Goal: Information Seeking & Learning: Learn about a topic

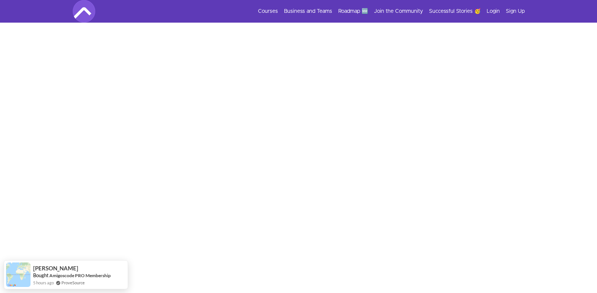
scroll to position [151, 0]
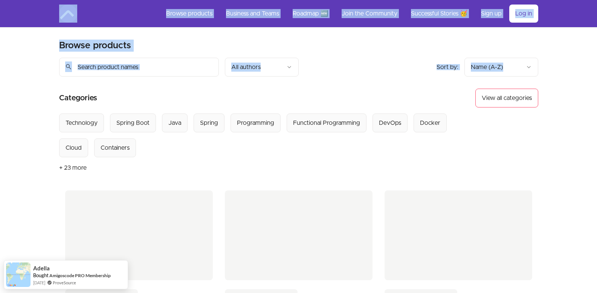
drag, startPoint x: 3, startPoint y: 24, endPoint x: 20, endPoint y: 101, distance: 79.1
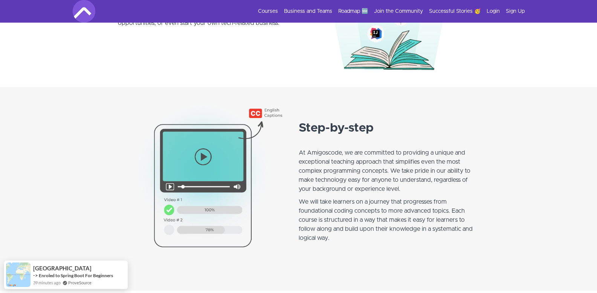
scroll to position [542, 0]
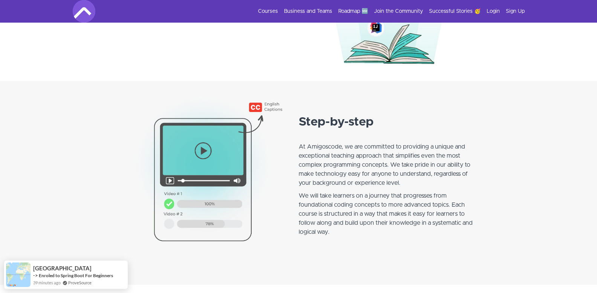
click at [305, 119] on strong "Step-by-step" at bounding box center [336, 122] width 75 height 12
click at [116, 148] on section "Step-by-step At Amigoscode, we are committed to providing a unique and exceptio…" at bounding box center [298, 182] width 597 height 203
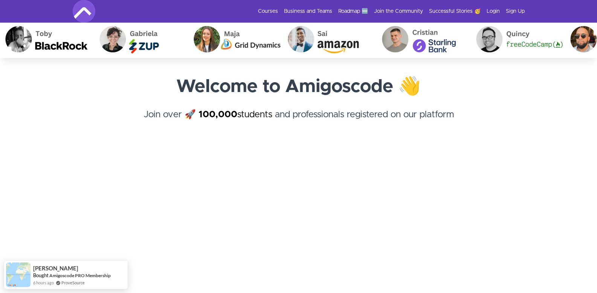
scroll to position [0, 0]
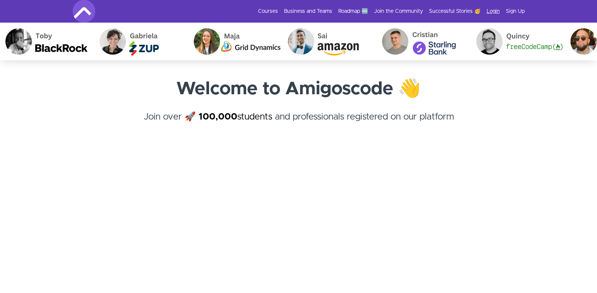
click at [492, 9] on link "Login" at bounding box center [493, 12] width 13 height 8
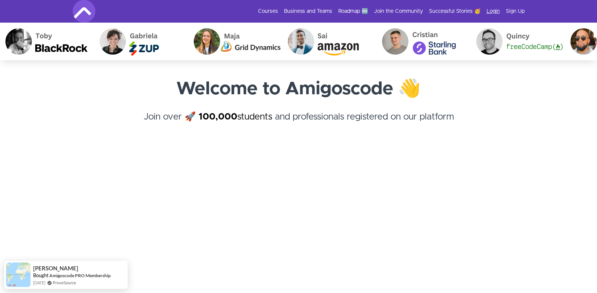
click at [492, 9] on link "Login" at bounding box center [493, 12] width 13 height 8
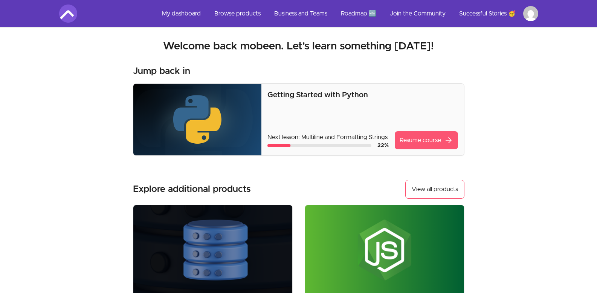
click at [420, 140] on link "Resume course arrow_forward" at bounding box center [426, 140] width 63 height 18
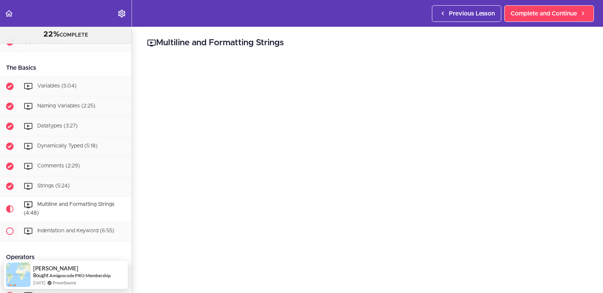
scroll to position [128, 0]
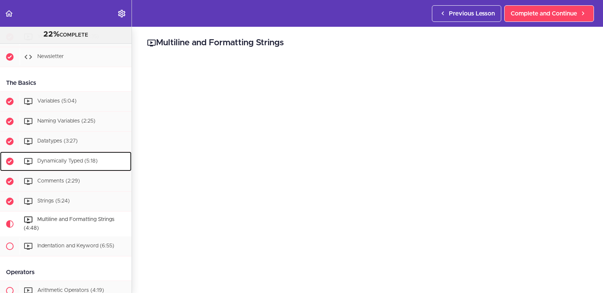
click at [100, 163] on div "Dynamically Typed (5:18)" at bounding box center [76, 161] width 112 height 17
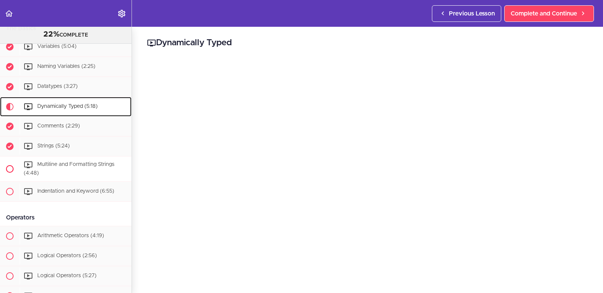
scroll to position [225, 0]
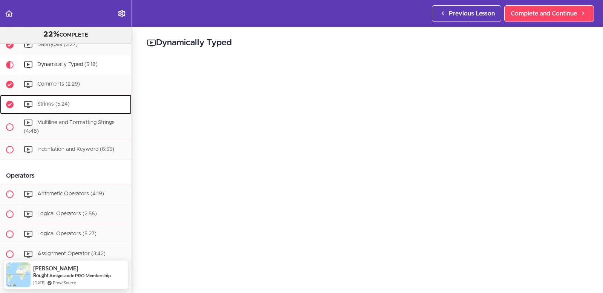
click at [73, 97] on div "Strings (5:24)" at bounding box center [76, 104] width 112 height 17
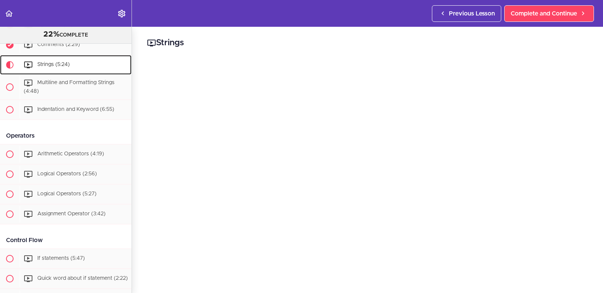
scroll to position [264, 0]
click at [55, 62] on span "Strings (5:24)" at bounding box center [53, 64] width 32 height 5
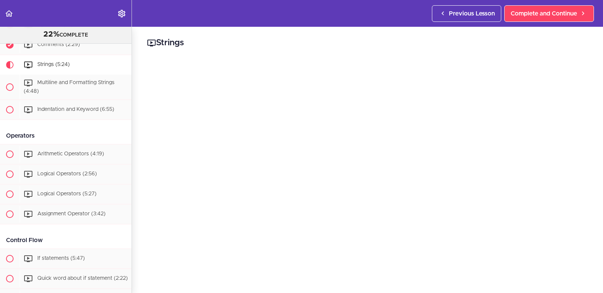
drag, startPoint x: 502, startPoint y: 52, endPoint x: 502, endPoint y: 106, distance: 53.5
click at [312, 64] on div "Strings Complete and Continue 1 - Follow us on LinkedIn 2 - Subscribe to our Ne…" at bounding box center [367, 160] width 471 height 266
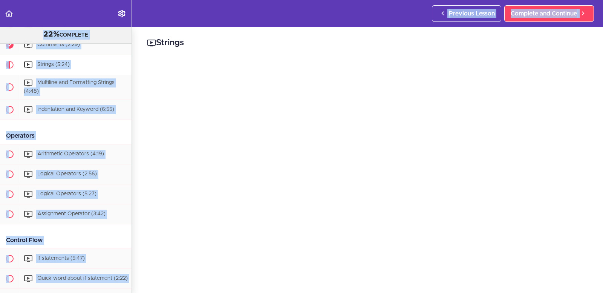
drag, startPoint x: 466, startPoint y: 39, endPoint x: 399, endPoint y: 15, distance: 70.8
click at [399, 15] on body "Autoplay Autocomplete Previous Lesson Complete and Continue Getting Started wit…" at bounding box center [301, 150] width 603 height 300
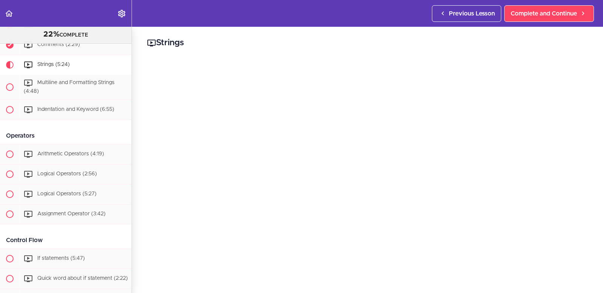
drag, startPoint x: 85, startPoint y: 276, endPoint x: 145, endPoint y: 250, distance: 65.5
click at [145, 250] on div "Strings Complete and Continue 1 - Follow us on LinkedIn 2 - Subscribe to our Ne…" at bounding box center [367, 160] width 471 height 266
click at [104, 270] on div "Quick word about if statement (2:22)" at bounding box center [76, 278] width 112 height 17
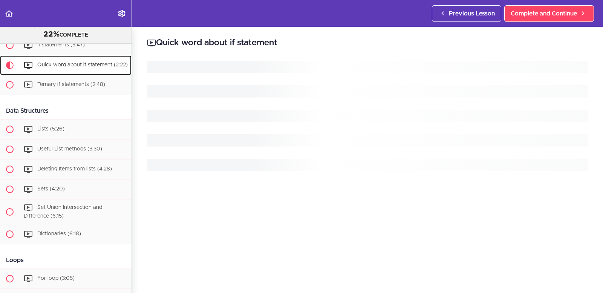
scroll to position [478, 0]
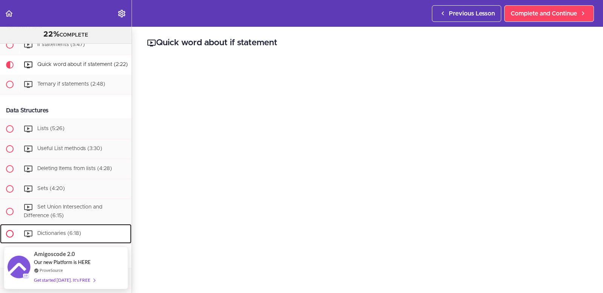
click at [104, 231] on div "Dictionaries (6:18)" at bounding box center [76, 233] width 112 height 17
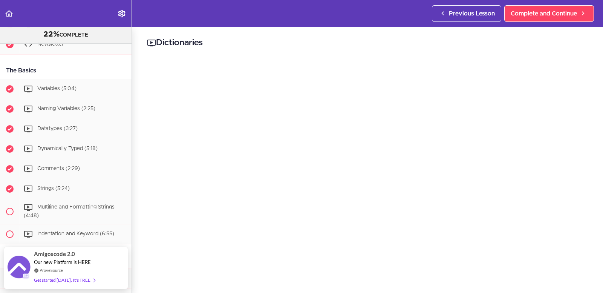
scroll to position [125, 0]
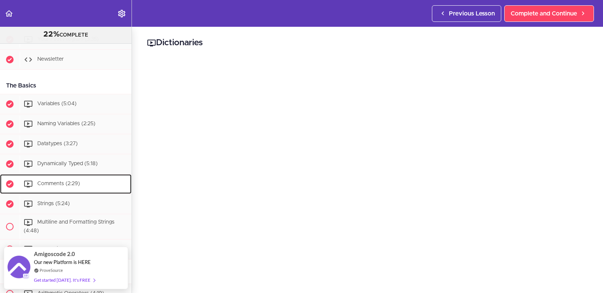
click at [58, 192] on div "Comments (2:29)" at bounding box center [76, 184] width 112 height 17
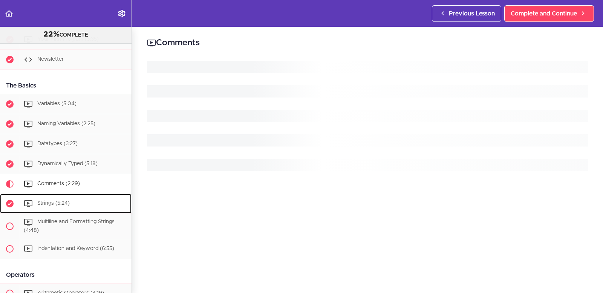
scroll to position [244, 0]
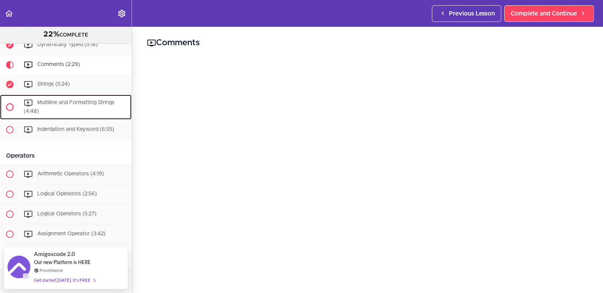
drag, startPoint x: 58, startPoint y: 197, endPoint x: 46, endPoint y: 106, distance: 92.3
click at [46, 106] on div "Multiline and Formatting Strings (4:48)" at bounding box center [76, 107] width 112 height 25
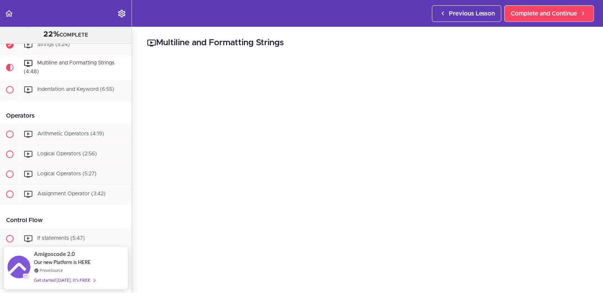
click at [152, 58] on div "Multiline and Formatting Strings Complete and Continue 1 - Follow us on LinkedI…" at bounding box center [367, 160] width 471 height 266
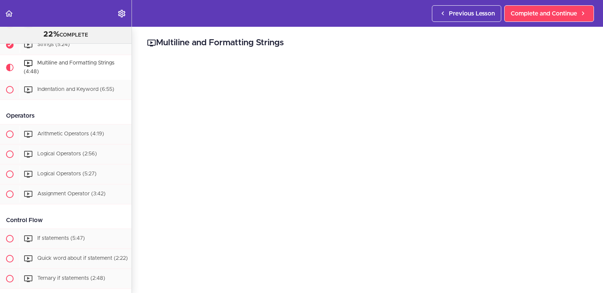
click at [583, 261] on div "Multiline and Formatting Strings Complete and Continue 1 - Follow us on LinkedI…" at bounding box center [367, 160] width 471 height 266
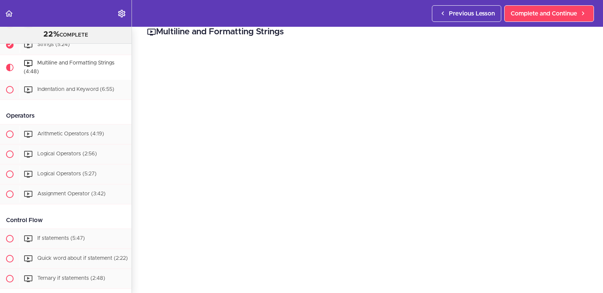
scroll to position [0, 0]
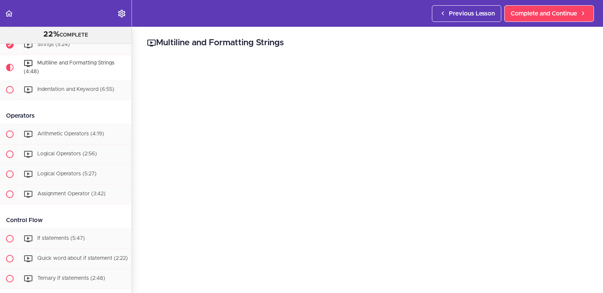
drag, startPoint x: 425, startPoint y: 22, endPoint x: 446, endPoint y: -5, distance: 34.6
click at [446, 0] on html "Autoplay Autocomplete Previous Lesson Complete and Continue Getting Started wit…" at bounding box center [301, 150] width 603 height 300
click at [596, 32] on div "Multiline and Formatting Strings Complete and Continue 1 - Follow us on LinkedI…" at bounding box center [367, 160] width 471 height 266
click at [598, 16] on header "Autoplay Autocomplete Previous Lesson Complete and Continue" at bounding box center [301, 13] width 603 height 27
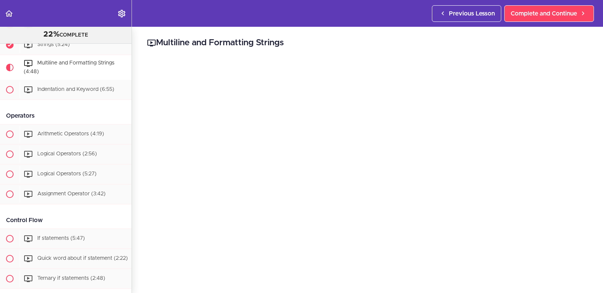
drag, startPoint x: 598, startPoint y: 16, endPoint x: 594, endPoint y: -44, distance: 60.4
click at [594, 0] on html "Autoplay Autocomplete Previous Lesson Complete and Continue Getting Started wit…" at bounding box center [301, 150] width 603 height 300
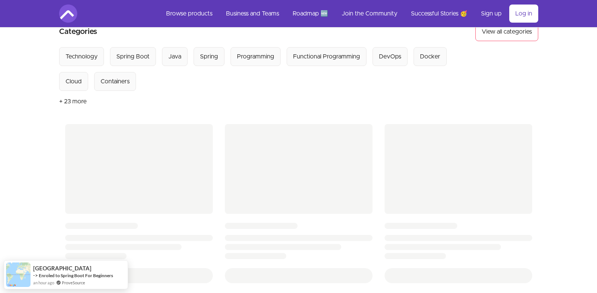
click at [44, 50] on div "Skip to main content Main menu Includes navigation links and user settings Brow…" at bounding box center [298, 247] width 597 height 626
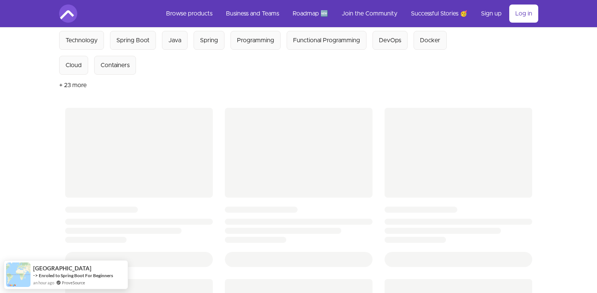
click at [44, 50] on div "Skip to main content Main menu Includes navigation links and user settings Brow…" at bounding box center [298, 231] width 597 height 626
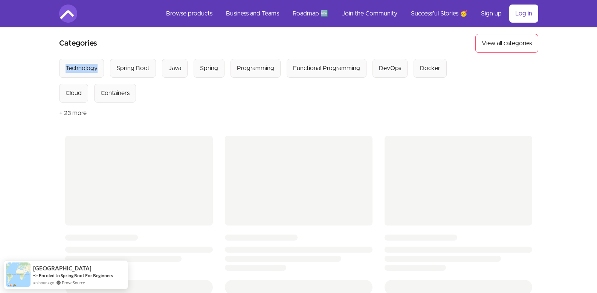
scroll to position [7, 0]
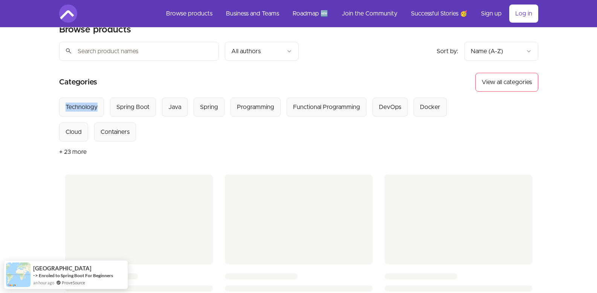
click at [44, 50] on div "Skip to main content Main menu Includes navigation links and user settings Brow…" at bounding box center [298, 297] width 597 height 626
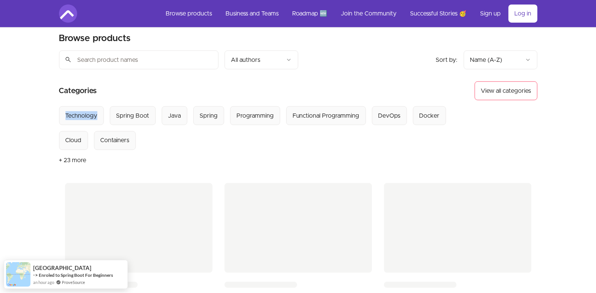
scroll to position [0, 0]
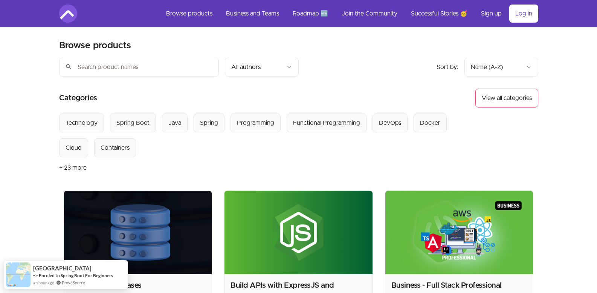
drag, startPoint x: 0, startPoint y: 0, endPoint x: 46, endPoint y: 64, distance: 78.5
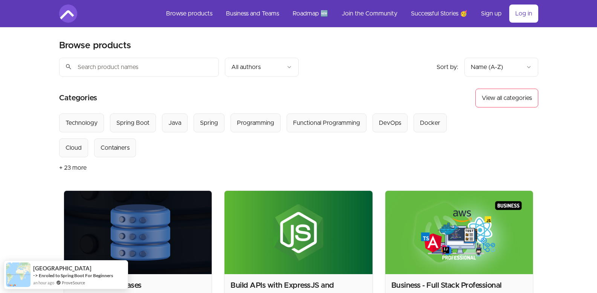
drag, startPoint x: 197, startPoint y: 54, endPoint x: 225, endPoint y: 67, distance: 31.5
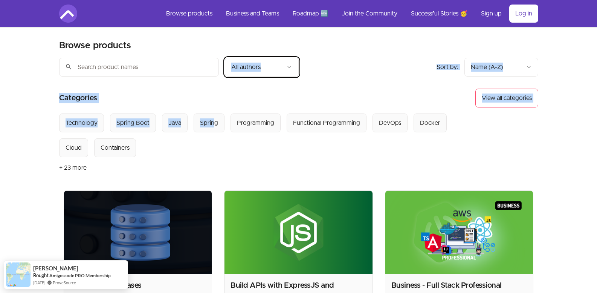
drag, startPoint x: 223, startPoint y: 68, endPoint x: 214, endPoint y: 134, distance: 66.8
click at [214, 134] on div "Select from all categories: Technology Spring Boot Java Spring Programming Func…" at bounding box center [267, 135] width 417 height 44
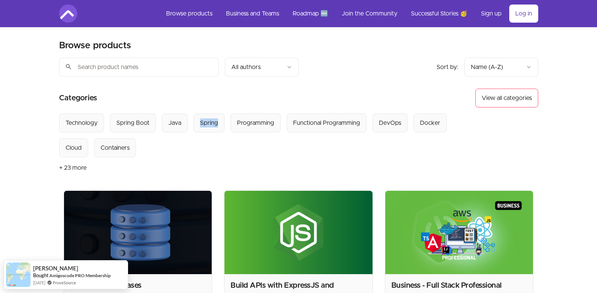
click at [214, 134] on div "Select from all categories: Technology Spring Boot Java Spring Programming Func…" at bounding box center [267, 135] width 417 height 44
click at [152, 241] on img at bounding box center [138, 232] width 148 height 83
click at [158, 222] on img at bounding box center [138, 232] width 148 height 83
click at [196, 181] on header "Product filters: Sort by: import_export Name (A-Z) search All authors Sort by: …" at bounding box center [298, 124] width 479 height 133
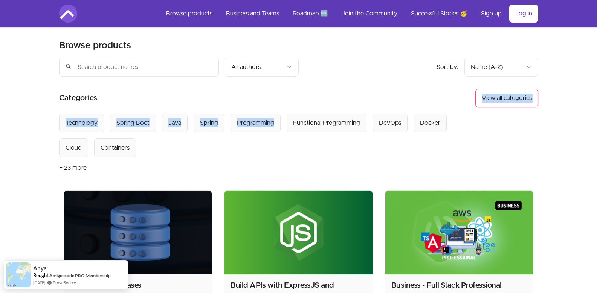
drag, startPoint x: 288, startPoint y: 112, endPoint x: 417, endPoint y: 86, distance: 131.8
click at [417, 86] on header "Product filters: Sort by: import_export Name (A-Z) search All authors Sort by: …" at bounding box center [298, 124] width 479 height 133
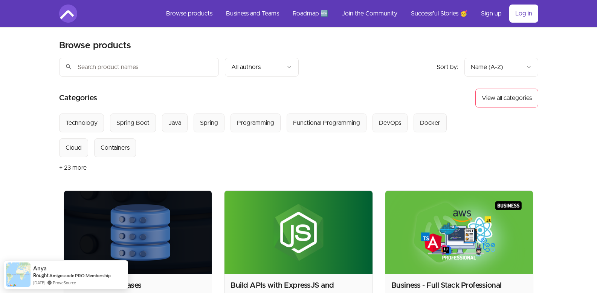
drag, startPoint x: 465, startPoint y: 53, endPoint x: 473, endPoint y: 44, distance: 11.7
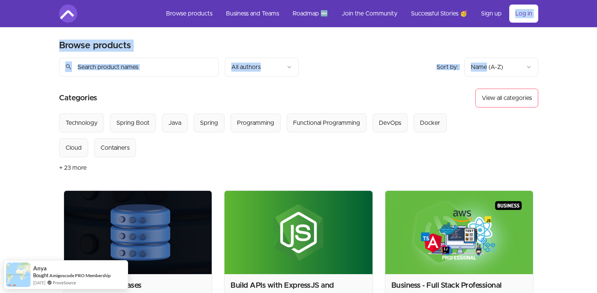
drag, startPoint x: 489, startPoint y: 24, endPoint x: 495, endPoint y: 18, distance: 8.3
click at [124, 194] on img at bounding box center [138, 232] width 148 height 83
click at [125, 193] on img at bounding box center [138, 232] width 148 height 83
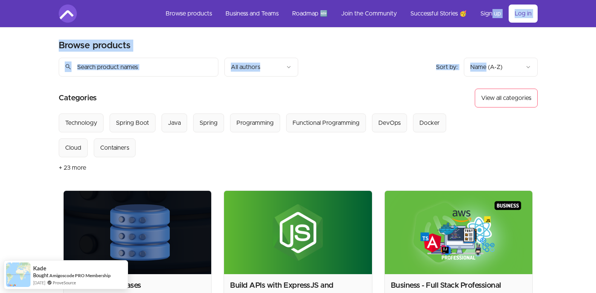
click at [125, 193] on img at bounding box center [138, 232] width 148 height 83
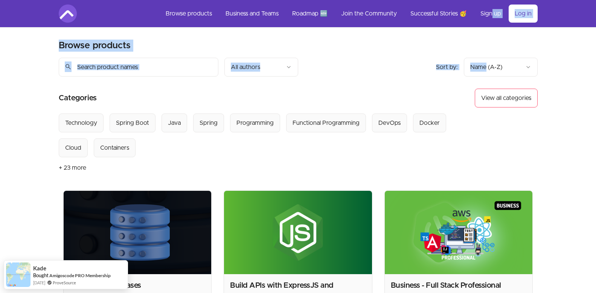
click at [125, 193] on img at bounding box center [138, 232] width 148 height 83
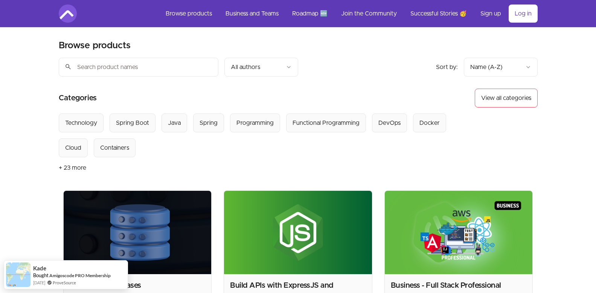
click at [168, 140] on div "Select from all categories: Technology Spring Boot Java Spring Programming Func…" at bounding box center [267, 135] width 417 height 44
click at [168, 120] on div "Java" at bounding box center [174, 122] width 13 height 9
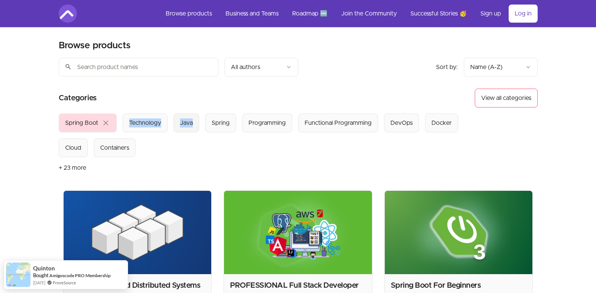
drag, startPoint x: 168, startPoint y: 120, endPoint x: 174, endPoint y: 124, distance: 7.8
click at [174, 124] on div "Select from all categories: Spring Boot close Technology Java Spring Programmin…" at bounding box center [267, 135] width 417 height 44
click at [174, 124] on button "Java" at bounding box center [187, 122] width 26 height 19
click at [183, 118] on div "Java" at bounding box center [186, 122] width 13 height 9
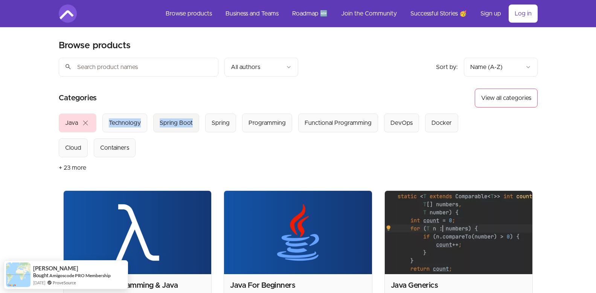
click at [178, 127] on div "Spring Boot" at bounding box center [176, 122] width 33 height 9
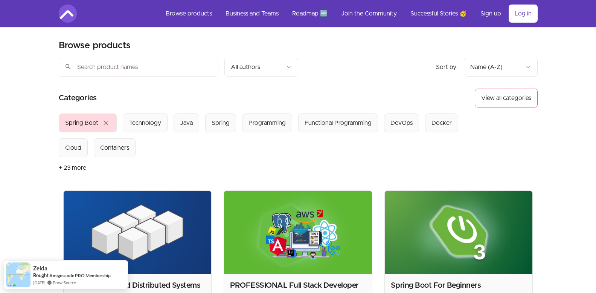
click at [180, 160] on section "Select from all categories: Spring Boot close Technology Java Spring Programmin…" at bounding box center [298, 145] width 479 height 65
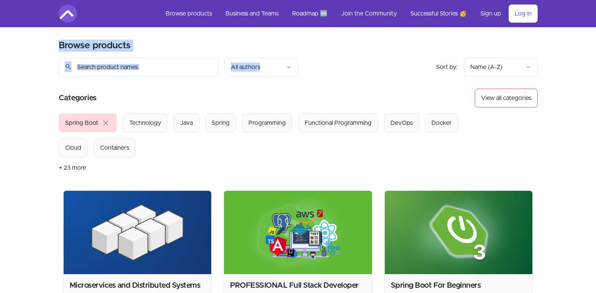
drag, startPoint x: 320, startPoint y: 35, endPoint x: 592, endPoint y: -27, distance: 279.1
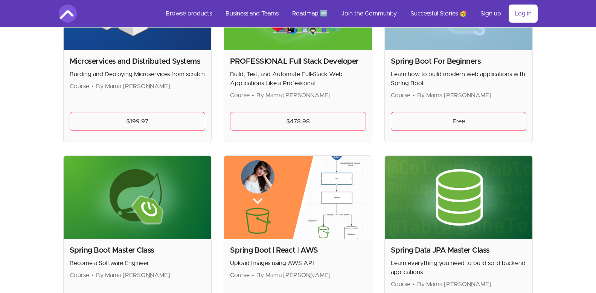
click at [561, 69] on div "Skip to main content Main menu Includes navigation links and user settings Brow…" at bounding box center [298, 201] width 596 height 850
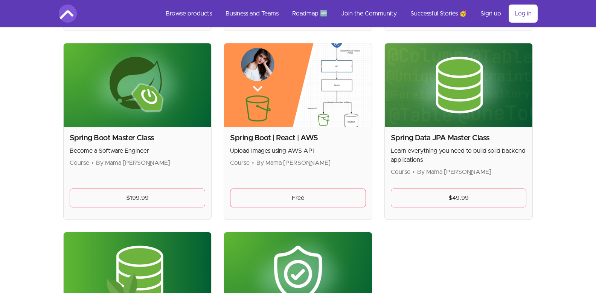
click at [561, 69] on div "Skip to main content Main menu Includes navigation links and user settings Brow…" at bounding box center [298, 89] width 596 height 850
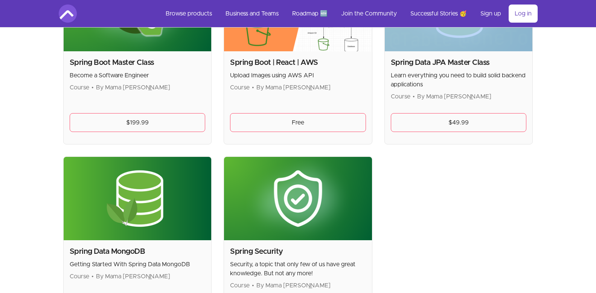
click at [561, 69] on div "Skip to main content Main menu Includes navigation links and user settings Brow…" at bounding box center [298, 14] width 596 height 850
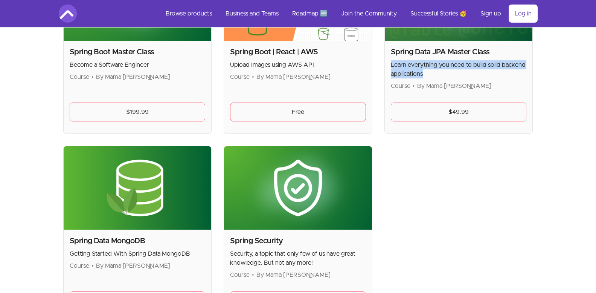
click at [561, 69] on div "Skip to main content Main menu Includes navigation links and user settings Brow…" at bounding box center [298, 3] width 596 height 850
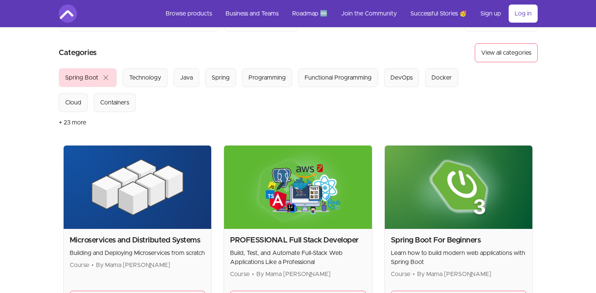
click at [473, 73] on div "Select from all categories: Spring Boot close Technology Java Spring Programmin…" at bounding box center [267, 90] width 417 height 44
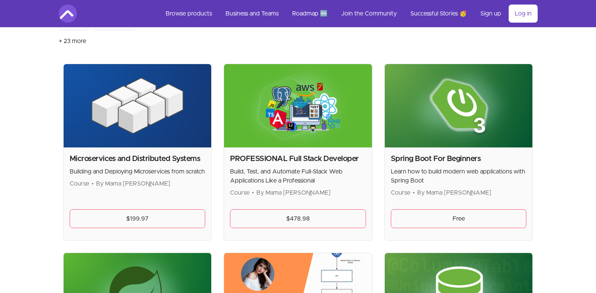
click at [473, 73] on section "Browse products Product filters: Sort by: import_export Name (A-Z) search All a…" at bounding box center [298, 259] width 503 height 717
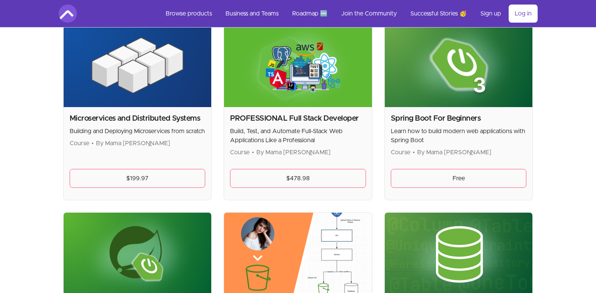
click at [473, 73] on img at bounding box center [459, 65] width 148 height 83
click at [473, 73] on div "Spring Boot For Beginners Learn how to build modern web applications with Sprin…" at bounding box center [459, 111] width 149 height 177
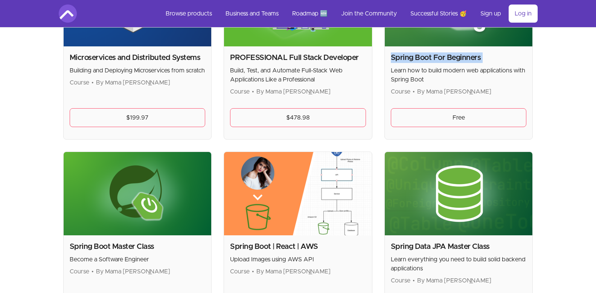
click at [473, 73] on div "Spring Boot For Beginners Learn how to build modern web applications with Sprin…" at bounding box center [459, 74] width 136 height 44
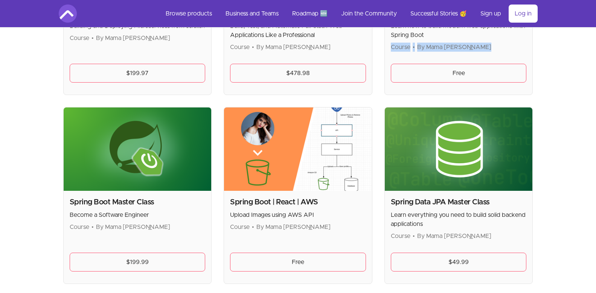
click at [473, 73] on div "Microservices and Distributed Systems Building and Deploying Microservices from…" at bounding box center [298, 195] width 470 height 554
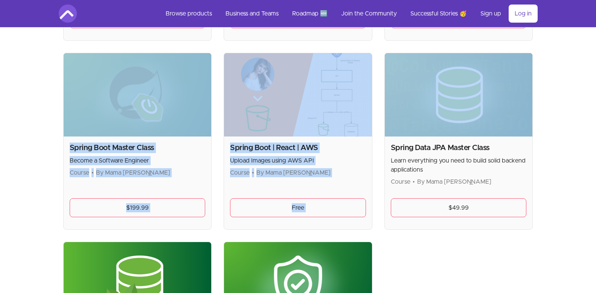
click at [473, 73] on div "Microservices and Distributed Systems Building and Deploying Microservices from…" at bounding box center [298, 141] width 470 height 554
click at [473, 73] on img at bounding box center [459, 94] width 148 height 83
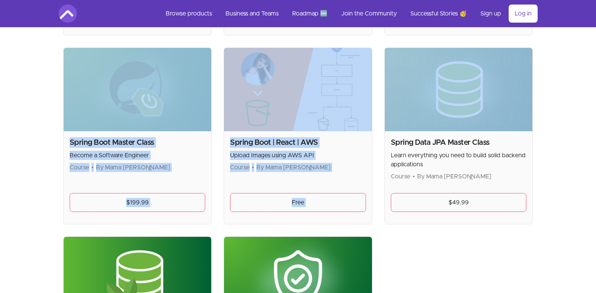
click at [473, 73] on img at bounding box center [459, 89] width 148 height 83
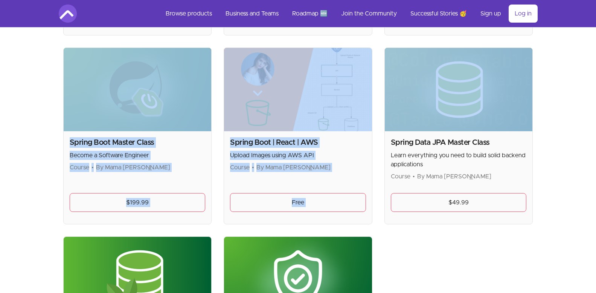
click at [473, 73] on img at bounding box center [459, 89] width 148 height 83
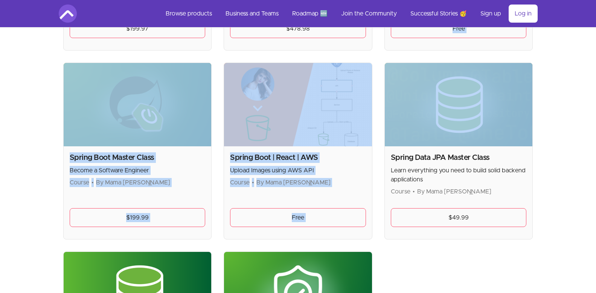
click at [473, 73] on img at bounding box center [459, 104] width 148 height 83
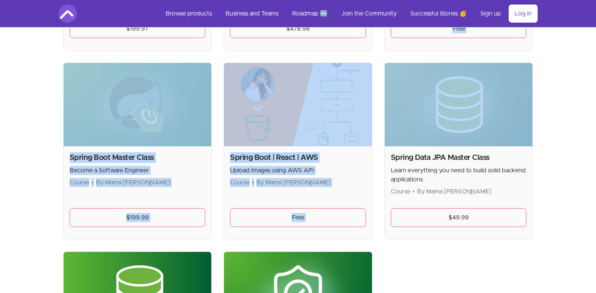
click at [473, 73] on img at bounding box center [459, 104] width 148 height 83
click at [473, 73] on div "Microservices and Distributed Systems Building and Deploying Microservices from…" at bounding box center [298, 151] width 470 height 554
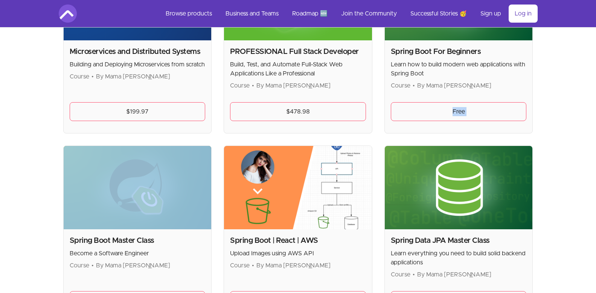
click at [473, 73] on div "Spring Boot For Beginners Learn how to build modern web applications with Sprin…" at bounding box center [459, 86] width 148 height 93
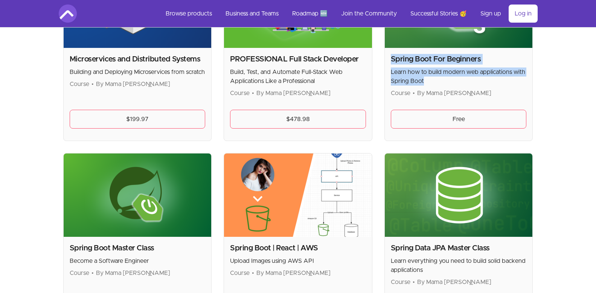
click at [473, 73] on div "Spring Boot For Beginners Learn how to build modern web applications with Sprin…" at bounding box center [459, 76] width 136 height 44
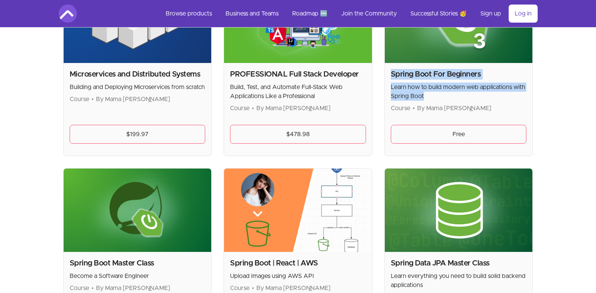
click at [473, 73] on h2 "Spring Boot For Beginners" at bounding box center [459, 74] width 136 height 11
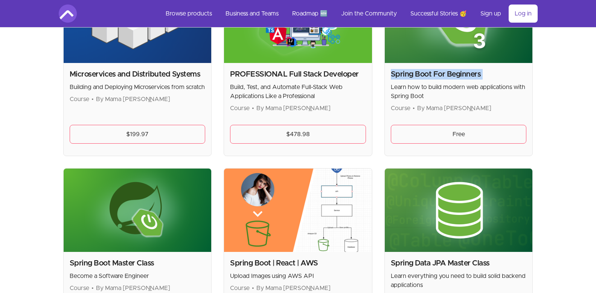
click at [473, 73] on h2 "Spring Boot For Beginners" at bounding box center [459, 74] width 136 height 11
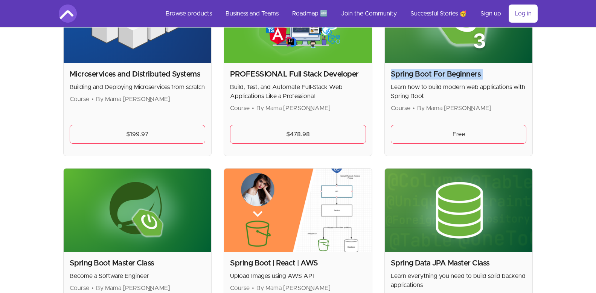
click at [473, 73] on h2 "Spring Boot For Beginners" at bounding box center [459, 74] width 136 height 11
click at [453, 152] on div "Spring Boot For Beginners Learn how to build modern web applications with Sprin…" at bounding box center [459, 109] width 148 height 93
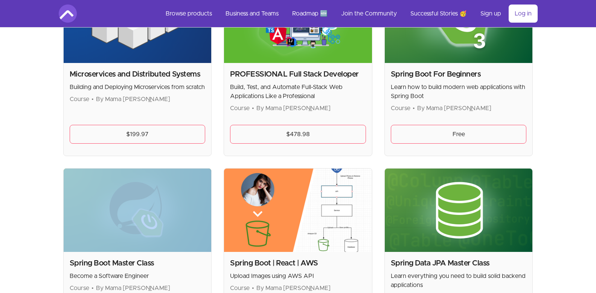
click at [453, 152] on div "Spring Boot For Beginners Learn how to build modern web applications with Sprin…" at bounding box center [459, 109] width 148 height 93
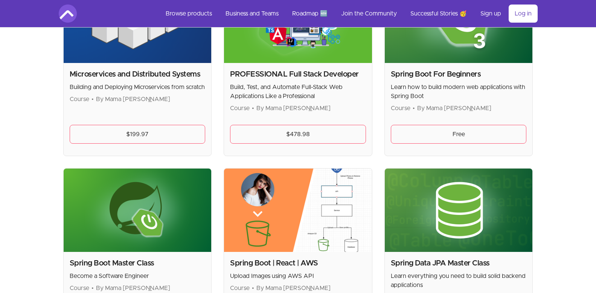
click at [55, 134] on section "Browse products Product filters: Sort by: import_export Name (A-Z) search All a…" at bounding box center [298, 175] width 503 height 717
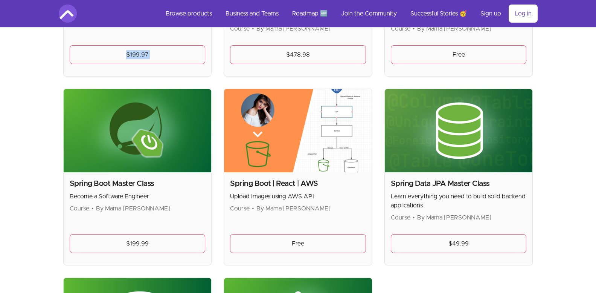
click at [55, 134] on section "Browse products Product filters: Sort by: import_export Name (A-Z) search All a…" at bounding box center [298, 95] width 503 height 717
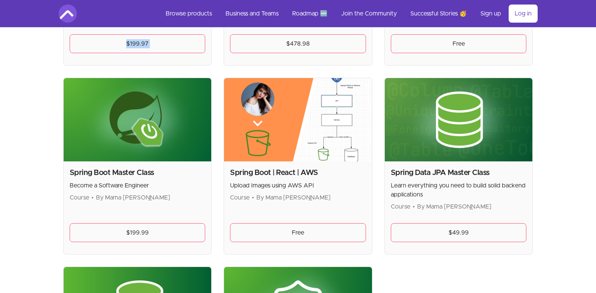
click at [55, 134] on section "Browse products Product filters: Sort by: import_export Name (A-Z) search All a…" at bounding box center [298, 84] width 503 height 717
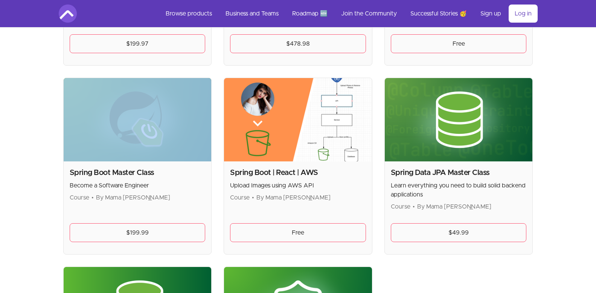
click at [55, 134] on section "Browse products Product filters: Sort by: import_export Name (A-Z) search All a…" at bounding box center [298, 84] width 503 height 717
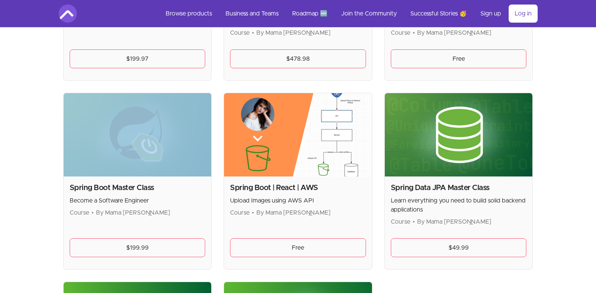
click at [55, 134] on section "Browse products Product filters: Sort by: import_export Name (A-Z) search All a…" at bounding box center [298, 99] width 503 height 717
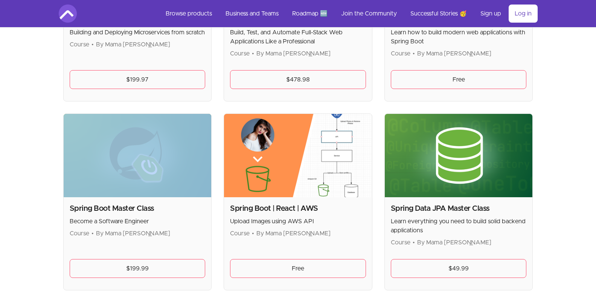
click at [55, 134] on section "Browse products Product filters: Sort by: import_export Name (A-Z) search All a…" at bounding box center [298, 120] width 503 height 717
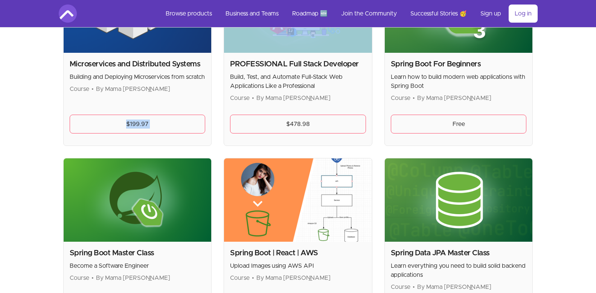
click at [55, 134] on section "Browse products Product filters: Sort by: import_export Name (A-Z) search All a…" at bounding box center [298, 164] width 503 height 717
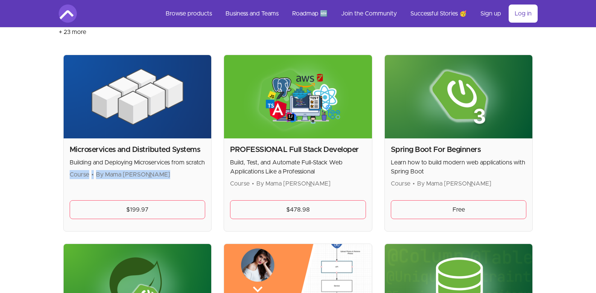
click at [55, 134] on section "Browse products Product filters: Sort by: import_export Name (A-Z) search All a…" at bounding box center [298, 250] width 503 height 717
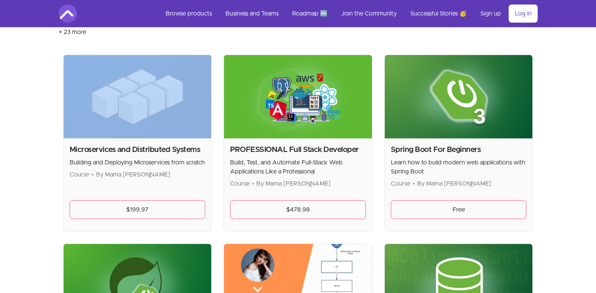
click at [55, 134] on section "Browse products Product filters: Sort by: import_export Name (A-Z) search All a…" at bounding box center [298, 250] width 503 height 717
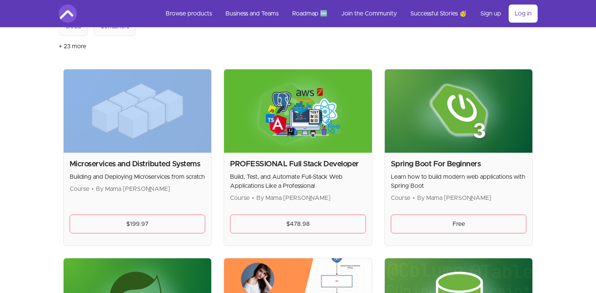
click at [55, 134] on section "Browse products Product filters: Sort by: import_export Name (A-Z) search All a…" at bounding box center [298, 264] width 503 height 717
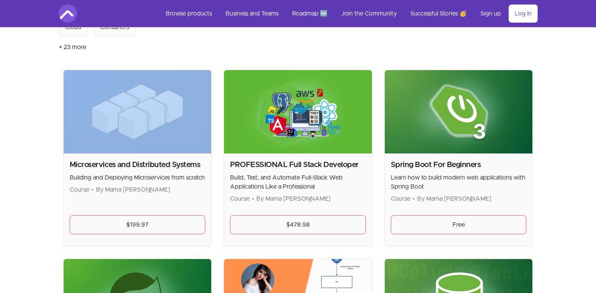
click at [55, 134] on section "Browse products Product filters: Sort by: import_export Name (A-Z) search All a…" at bounding box center [298, 265] width 503 height 717
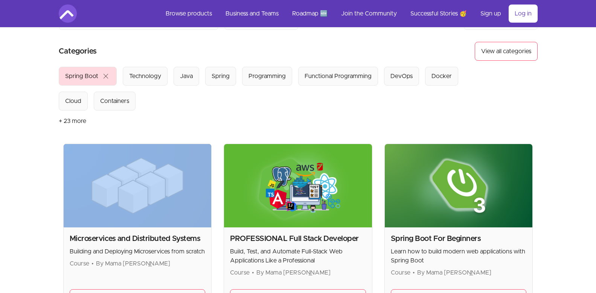
scroll to position [0, 0]
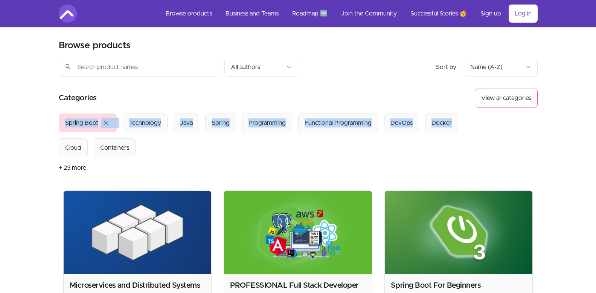
drag, startPoint x: 55, startPoint y: 134, endPoint x: 55, endPoint y: 147, distance: 12.4
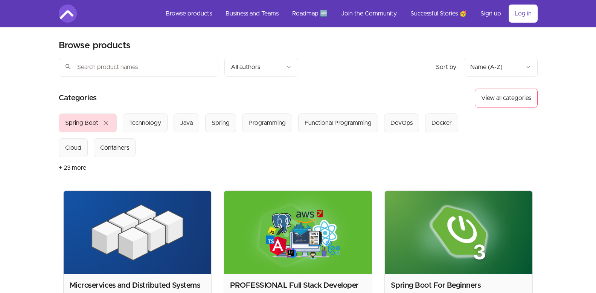
click at [61, 100] on article "Categories View all categories Select from all categories: Spring Boot close Te…" at bounding box center [298, 134] width 479 height 90
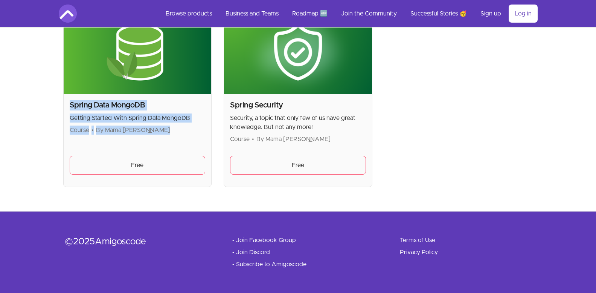
drag, startPoint x: 58, startPoint y: 109, endPoint x: 56, endPoint y: 171, distance: 61.8
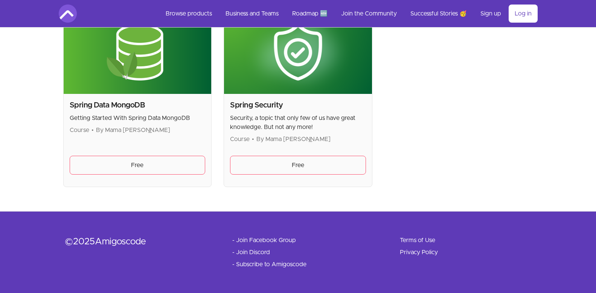
click at [55, 242] on footer "© 2025 Amigoscode - Join Facebook Group - Join Discord - Subscribe to Amigoscod…" at bounding box center [298, 252] width 596 height 82
drag, startPoint x: 460, startPoint y: 143, endPoint x: 485, endPoint y: 116, distance: 36.8
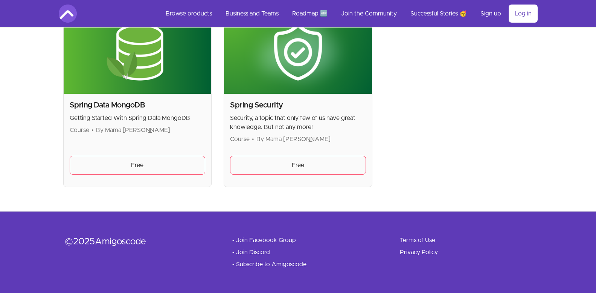
drag, startPoint x: 485, startPoint y: 116, endPoint x: 501, endPoint y: 64, distance: 54.2
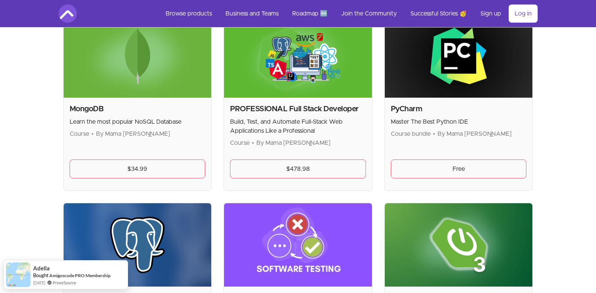
scroll to position [1492, 0]
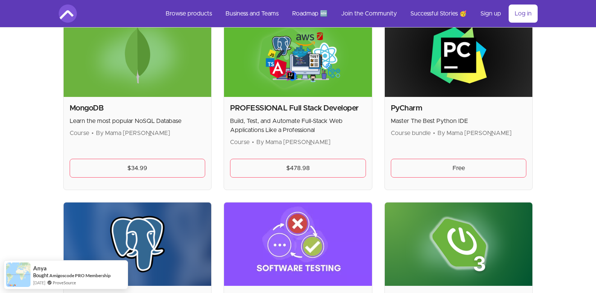
click at [345, 119] on p "Build, Test, and Automate Full-Stack Web Applications Like a Professional" at bounding box center [298, 125] width 136 height 18
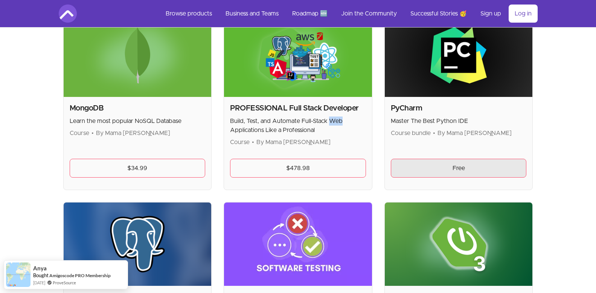
click at [418, 176] on link "Free" at bounding box center [459, 168] width 136 height 19
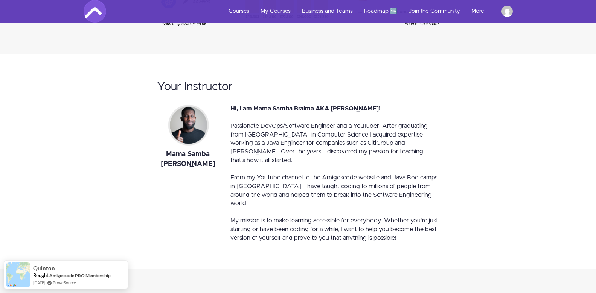
scroll to position [1552, 0]
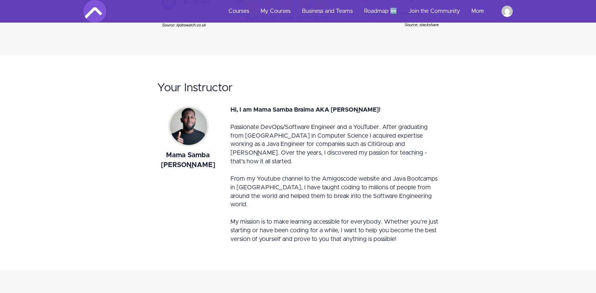
click at [420, 161] on div "Passionate DevOps/Software Engineer and a YouTuber. After graduating from King'…" at bounding box center [335, 144] width 209 height 43
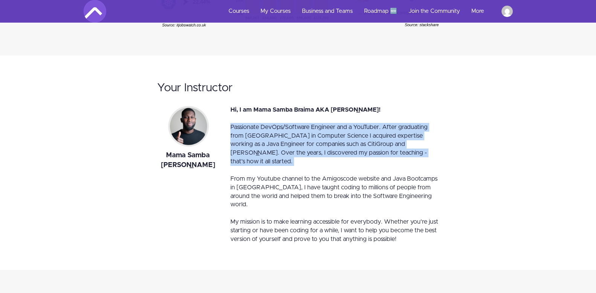
click at [420, 161] on div "Passionate DevOps/Software Engineer and a YouTuber. After graduating from King'…" at bounding box center [335, 144] width 209 height 43
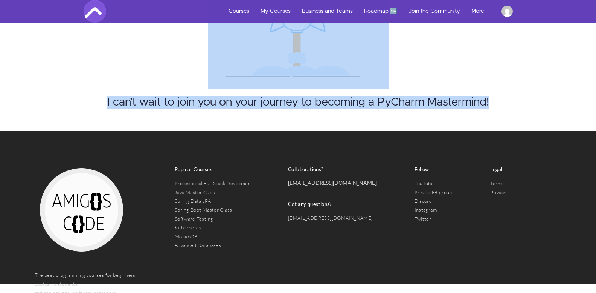
scroll to position [2188, 0]
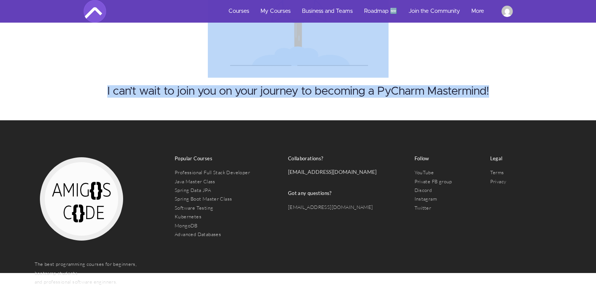
drag, startPoint x: 428, startPoint y: 131, endPoint x: 408, endPoint y: 218, distance: 88.9
click at [408, 218] on div "The best programming courses for beginners, bootcamp students and professional …" at bounding box center [298, 196] width 596 height 153
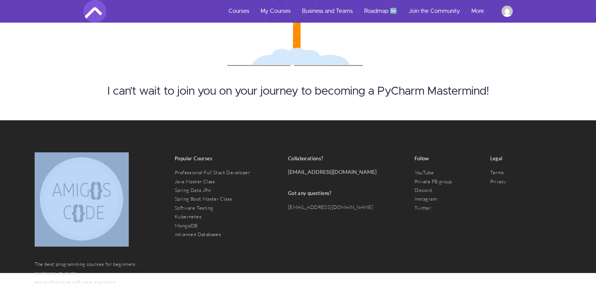
click at [408, 218] on div "The best programming courses for beginners, bootcamp students and professional …" at bounding box center [298, 196] width 596 height 153
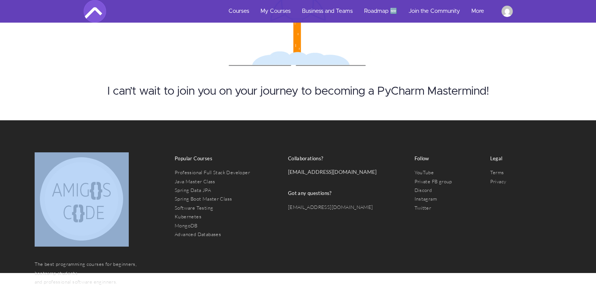
click at [408, 218] on div "The best programming courses for beginners, bootcamp students and professional …" at bounding box center [298, 196] width 596 height 153
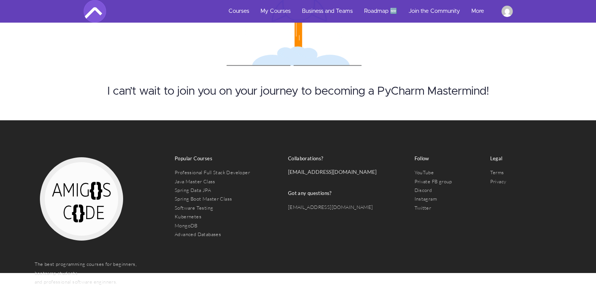
click at [408, 218] on div "The best programming courses for beginners, bootcamp students and professional …" at bounding box center [298, 196] width 596 height 153
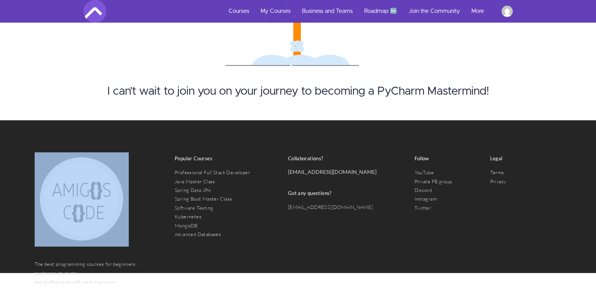
click at [408, 218] on div "The best programming courses for beginners, bootcamp students and professional …" at bounding box center [298, 196] width 596 height 153
